Goal: Find specific page/section: Find specific page/section

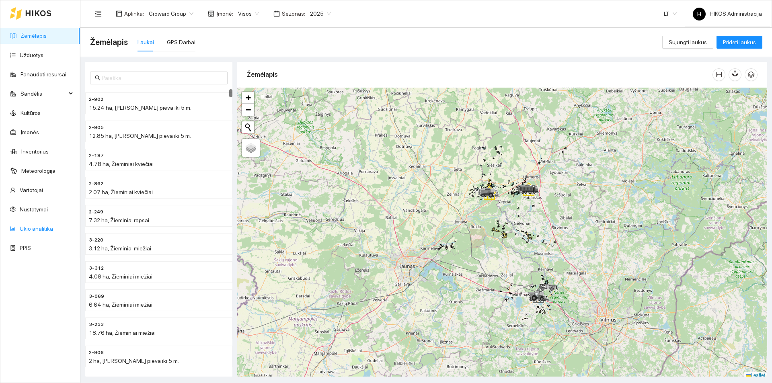
click at [41, 226] on link "Ūkio analitika" at bounding box center [36, 229] width 33 height 6
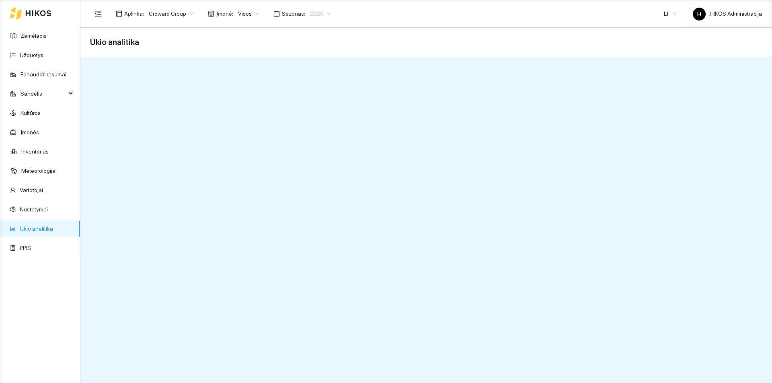
click at [313, 12] on span "2025" at bounding box center [320, 14] width 21 height 12
click at [316, 107] on div "2026" at bounding box center [314, 106] width 21 height 9
